Goal: Use online tool/utility: Utilize a website feature to perform a specific function

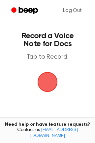
click at [47, 80] on span "button" at bounding box center [47, 82] width 19 height 19
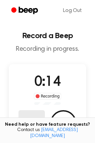
click at [33, 118] on button "Delete" at bounding box center [32, 123] width 27 height 27
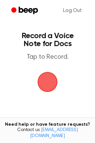
click at [49, 81] on span "button" at bounding box center [47, 82] width 19 height 19
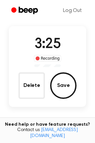
scroll to position [38, 0]
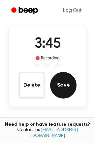
click at [62, 81] on button "Save" at bounding box center [63, 85] width 27 height 27
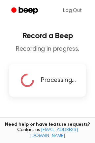
click at [46, 24] on main "Record a Beep Recording in progress. Processing... Tired of copying and pasting…" at bounding box center [47, 93] width 95 height 186
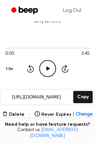
scroll to position [37, 0]
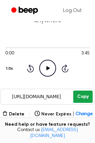
click at [87, 96] on button "Copy" at bounding box center [84, 96] width 20 height 12
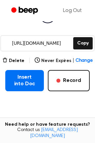
scroll to position [94, 0]
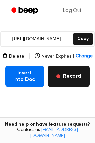
click at [66, 77] on button "Record" at bounding box center [69, 76] width 42 height 21
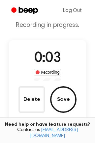
scroll to position [24, 0]
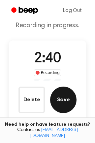
click at [65, 88] on button "Save" at bounding box center [63, 99] width 27 height 27
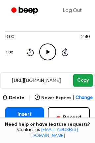
scroll to position [50, 0]
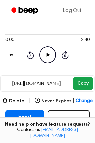
click at [80, 82] on button "Copy" at bounding box center [84, 83] width 20 height 12
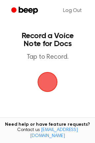
click at [42, 80] on span "button" at bounding box center [47, 82] width 19 height 19
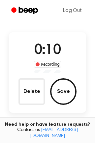
scroll to position [32, 0]
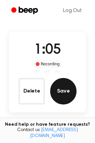
click at [63, 88] on button "Save" at bounding box center [63, 91] width 27 height 27
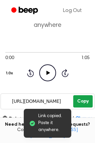
click at [85, 100] on button "Copy" at bounding box center [84, 101] width 20 height 12
click at [82, 100] on button "Copy" at bounding box center [84, 101] width 20 height 12
